Goal: Task Accomplishment & Management: Manage account settings

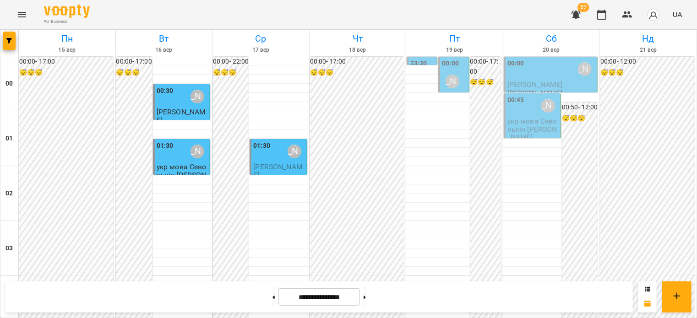
scroll to position [1098, 0]
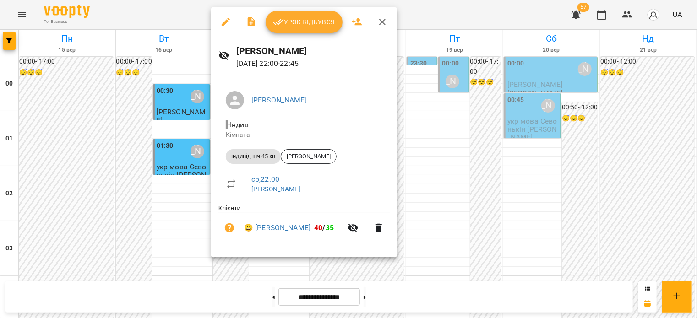
click at [295, 17] on span "Урок відбувся" at bounding box center [304, 21] width 62 height 11
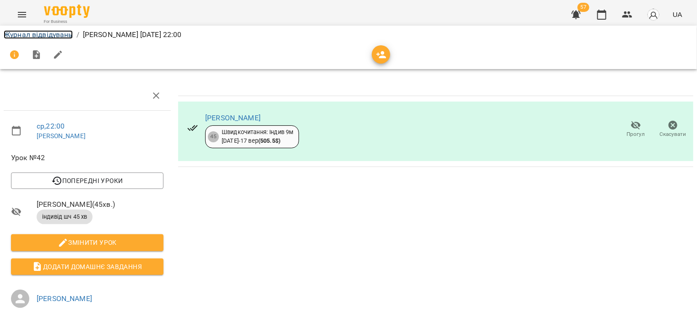
click at [17, 36] on link "Журнал відвідувань" at bounding box center [38, 34] width 69 height 9
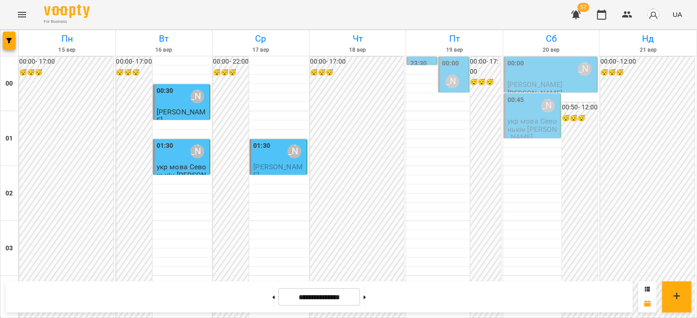
scroll to position [1098, 0]
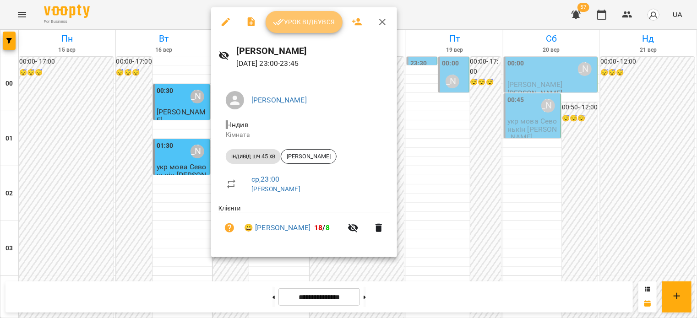
click at [287, 25] on span "Урок відбувся" at bounding box center [304, 21] width 62 height 11
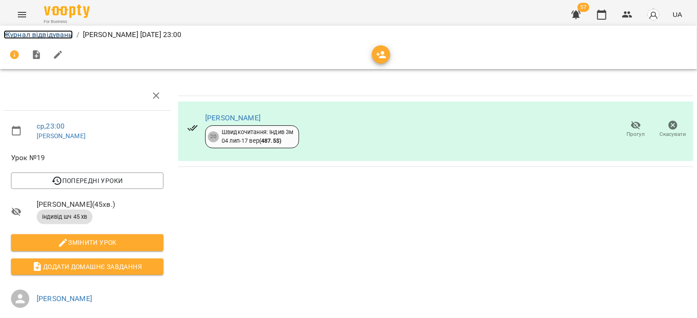
click at [42, 36] on link "Журнал відвідувань" at bounding box center [38, 34] width 69 height 9
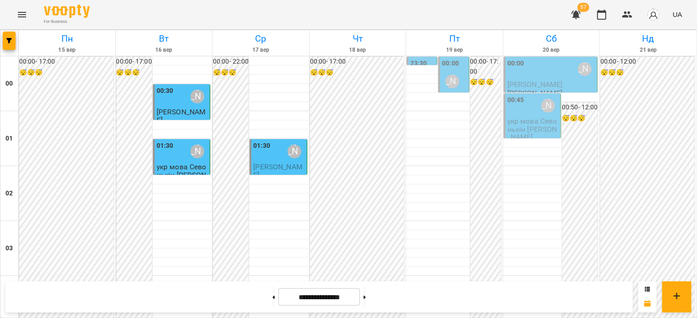
scroll to position [1053, 0]
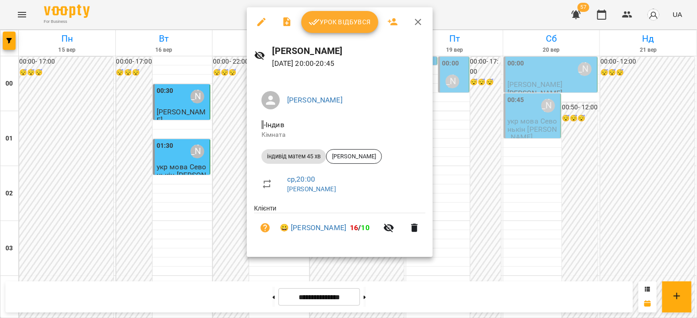
click at [329, 21] on span "Урок відбувся" at bounding box center [340, 21] width 62 height 11
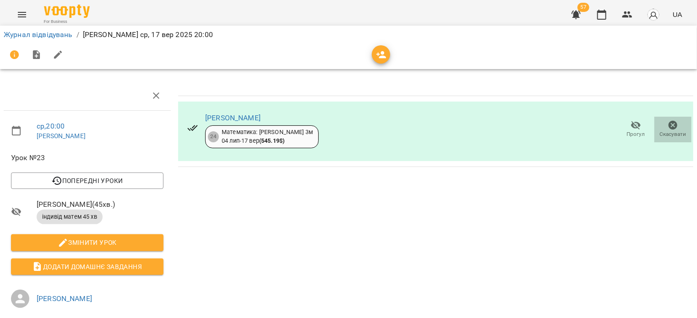
click at [668, 125] on icon "button" at bounding box center [673, 125] width 11 height 11
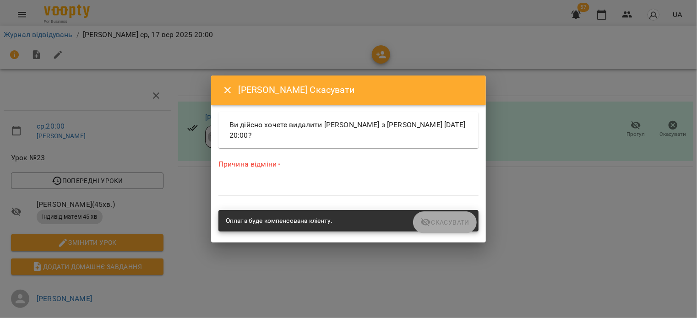
click at [332, 192] on textarea at bounding box center [349, 188] width 260 height 9
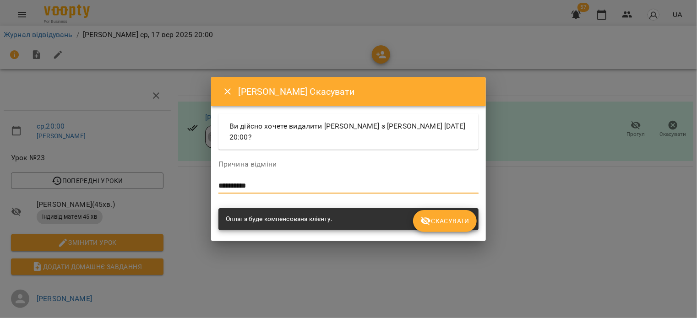
type textarea "**********"
click at [440, 220] on span "Скасувати" at bounding box center [445, 221] width 49 height 11
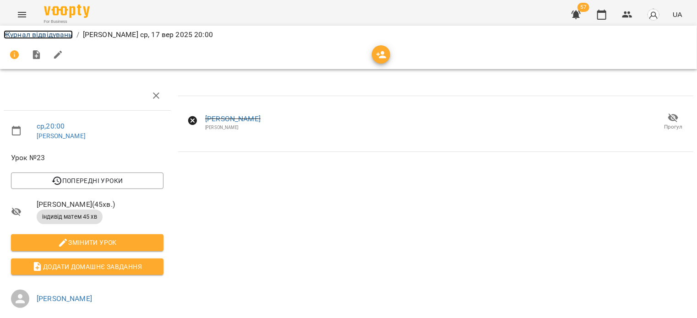
click at [45, 34] on link "Журнал відвідувань" at bounding box center [38, 34] width 69 height 9
